Goal: Transaction & Acquisition: Purchase product/service

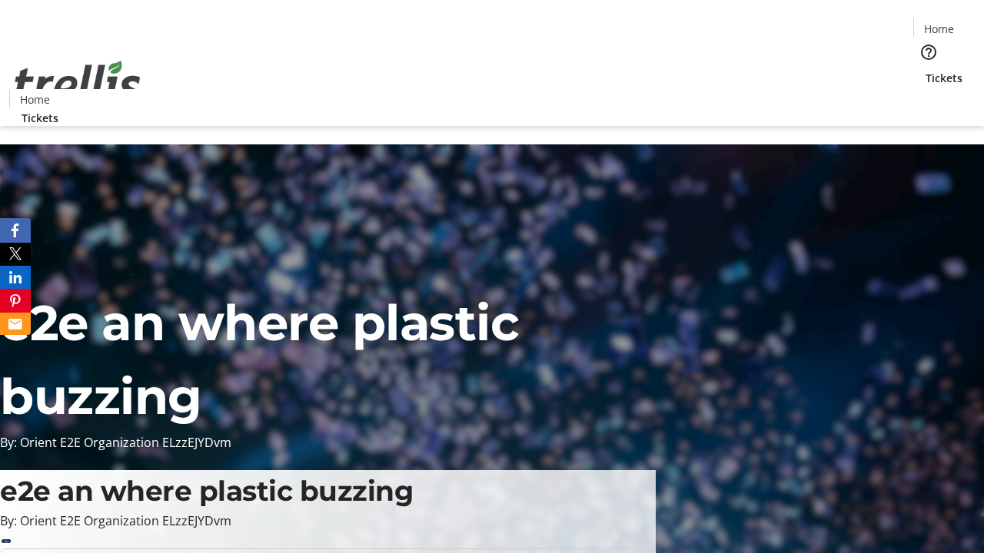
click at [925, 70] on span "Tickets" at bounding box center [943, 78] width 37 height 16
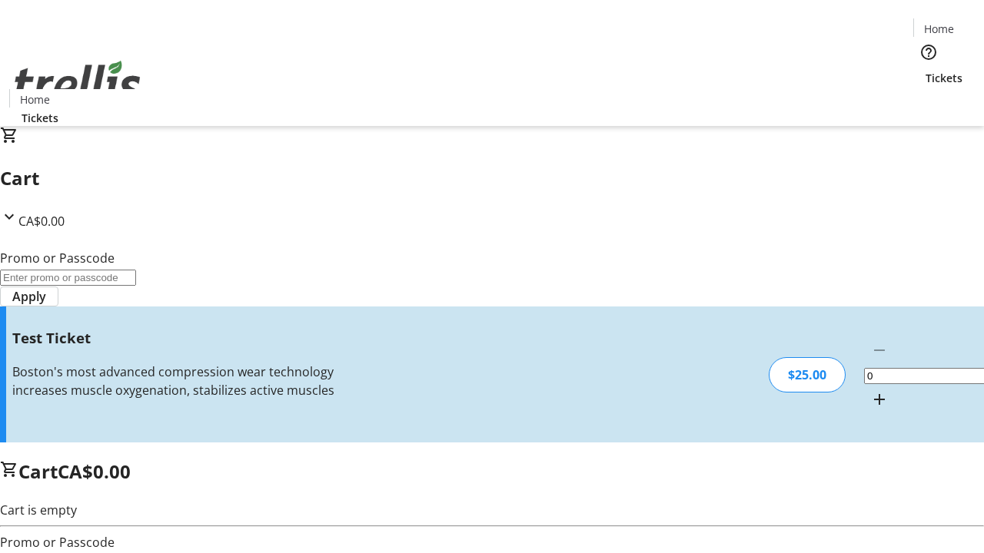
click at [870, 390] on mat-icon "Increment by one" at bounding box center [879, 399] width 18 height 18
type input "1"
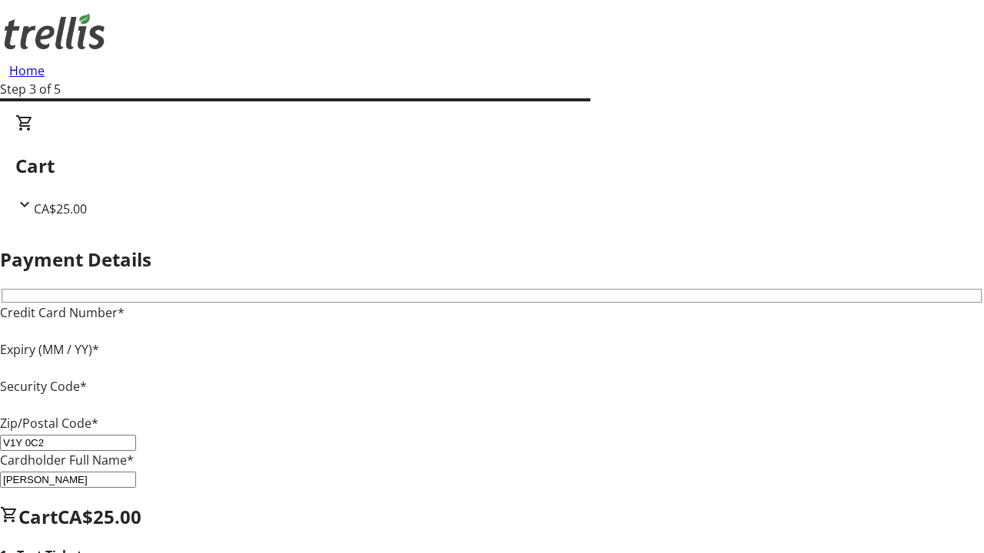
type input "V1Y 0C2"
